Goal: Task Accomplishment & Management: Manage account settings

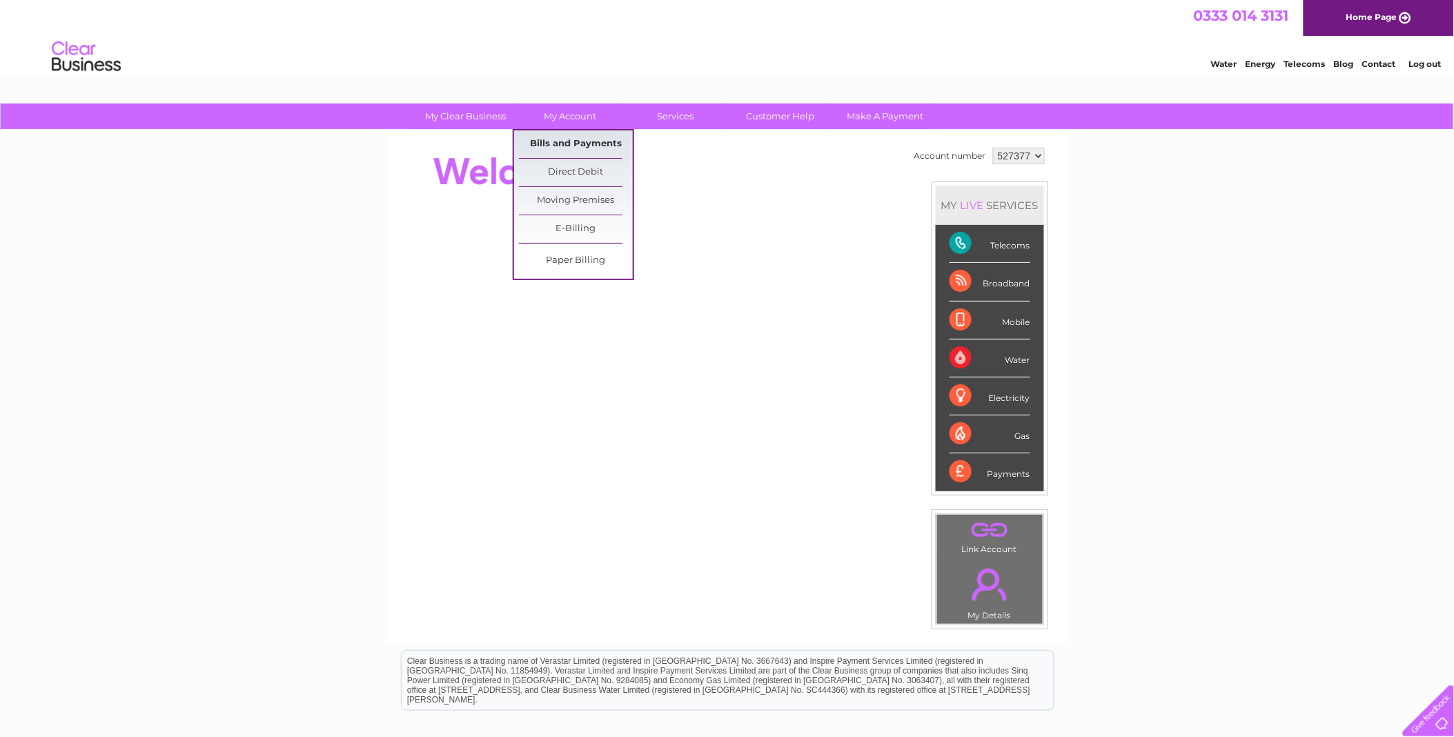
click at [597, 141] on link "Bills and Payments" at bounding box center [576, 144] width 114 height 28
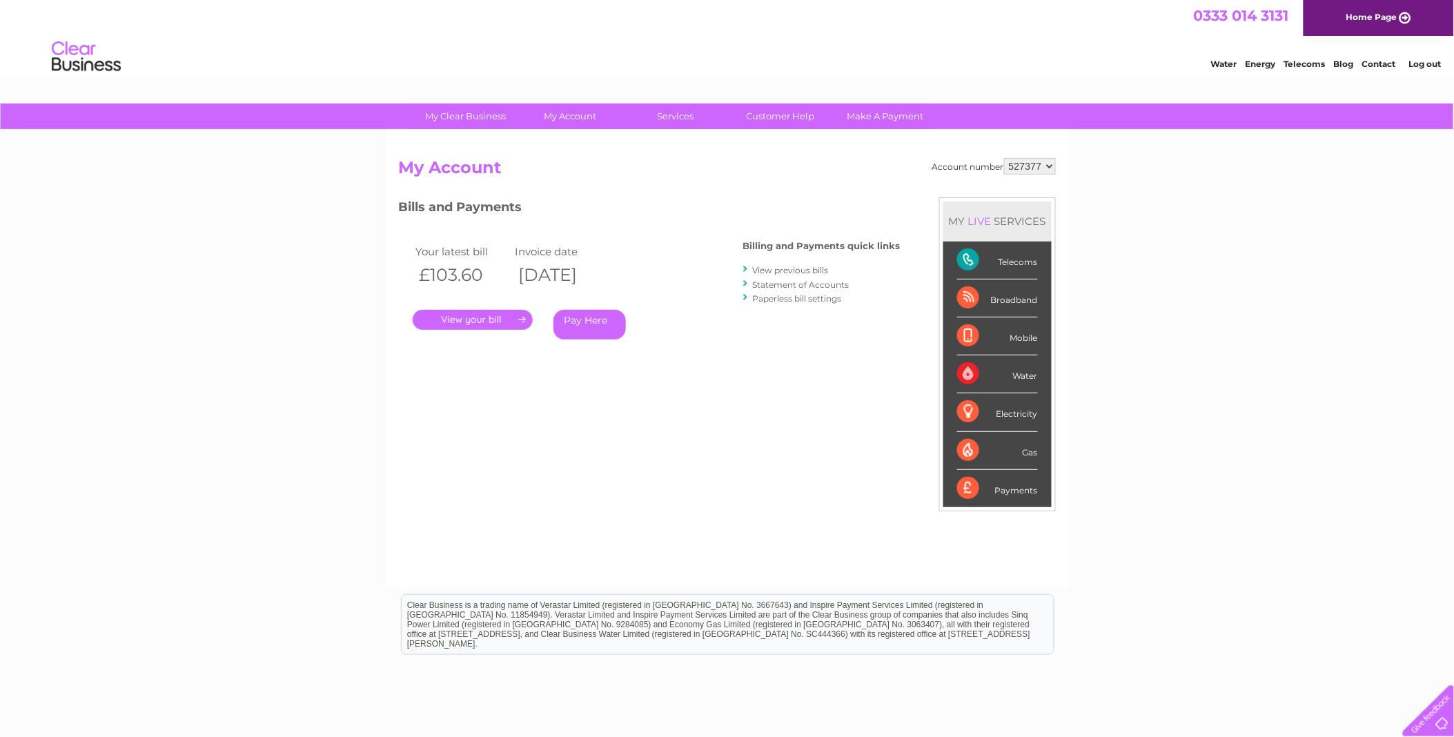
click at [504, 317] on link "." at bounding box center [473, 320] width 120 height 20
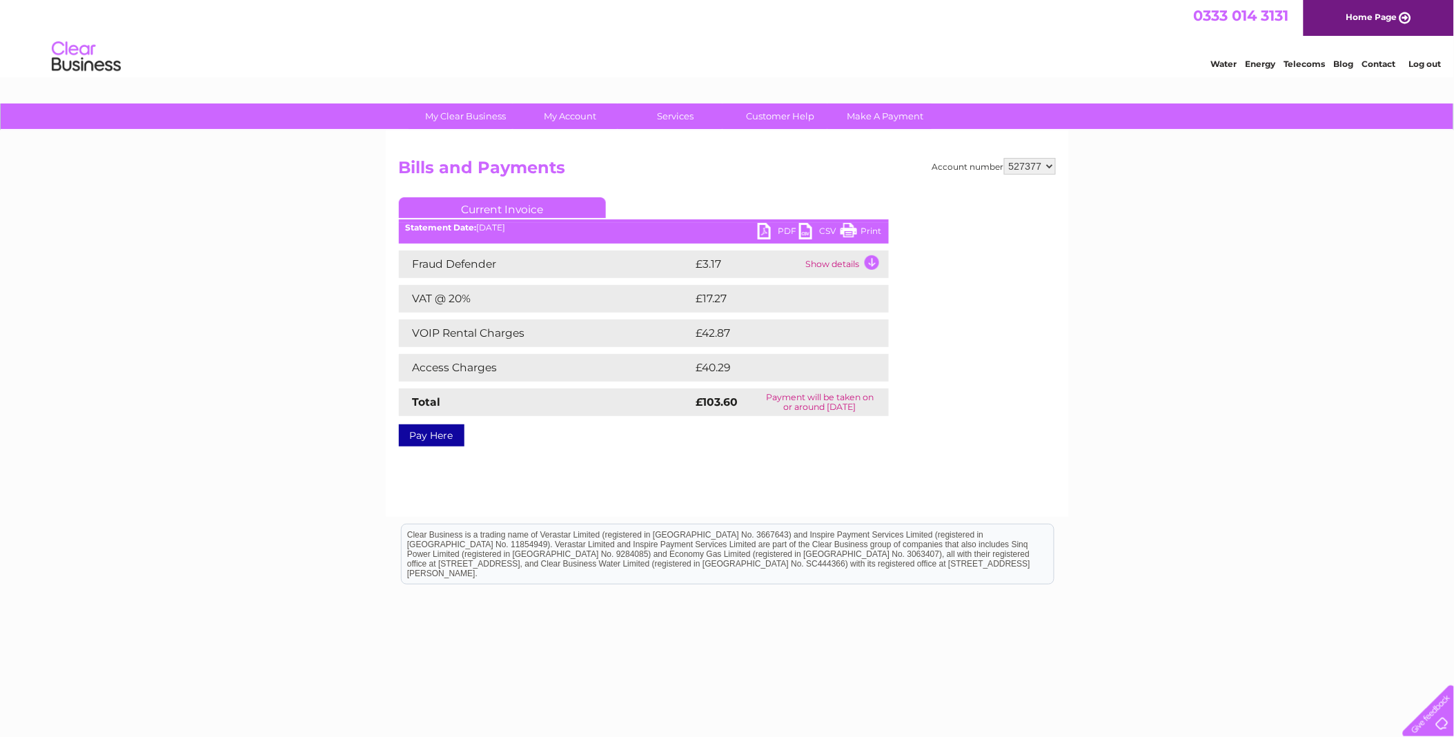
click at [849, 230] on link "Print" at bounding box center [861, 233] width 41 height 20
